Goal: Task Accomplishment & Management: Use online tool/utility

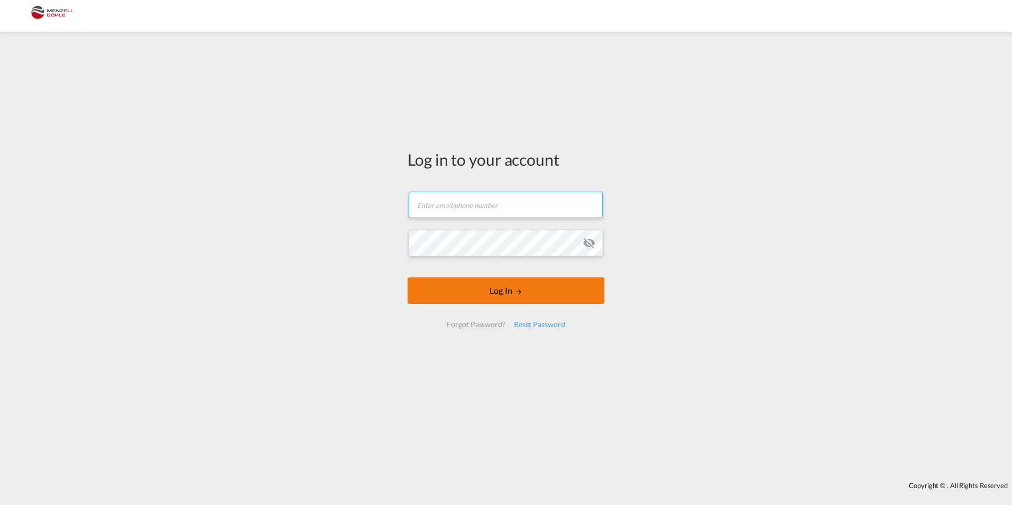
type input "[PERSON_NAME][EMAIL_ADDRESS][DOMAIN_NAME]"
click at [446, 299] on button "Log In" at bounding box center [506, 290] width 197 height 26
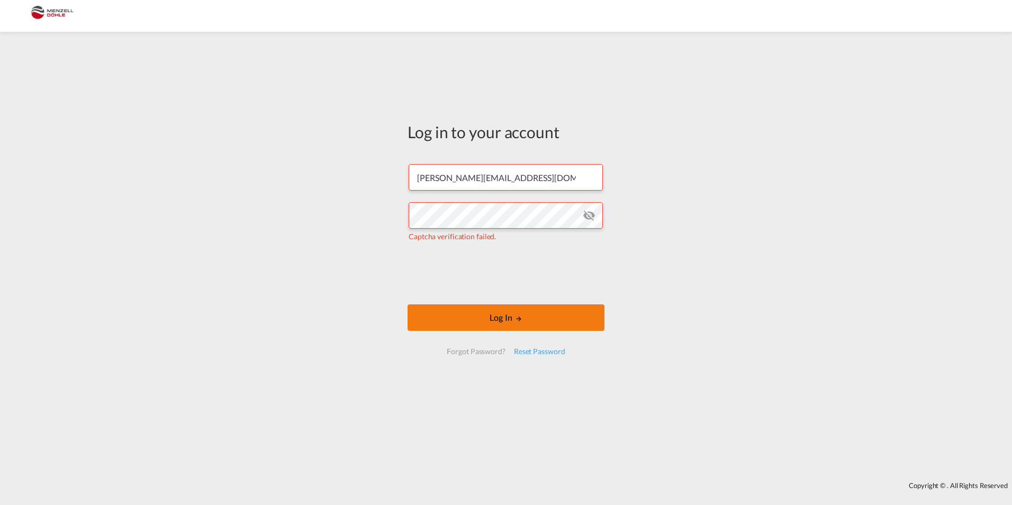
click at [480, 316] on button "Log In" at bounding box center [506, 317] width 197 height 26
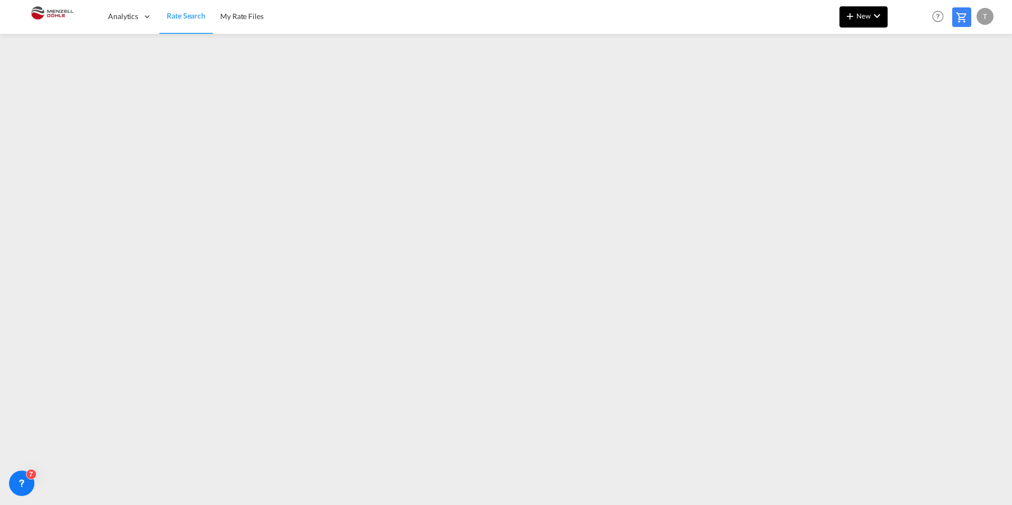
click at [860, 14] on span "New" at bounding box center [864, 16] width 40 height 8
click at [913, 82] on span "Ratesheet" at bounding box center [908, 79] width 12 height 21
click at [177, 17] on span "Rate Search" at bounding box center [186, 16] width 38 height 9
